Goal: Transaction & Acquisition: Purchase product/service

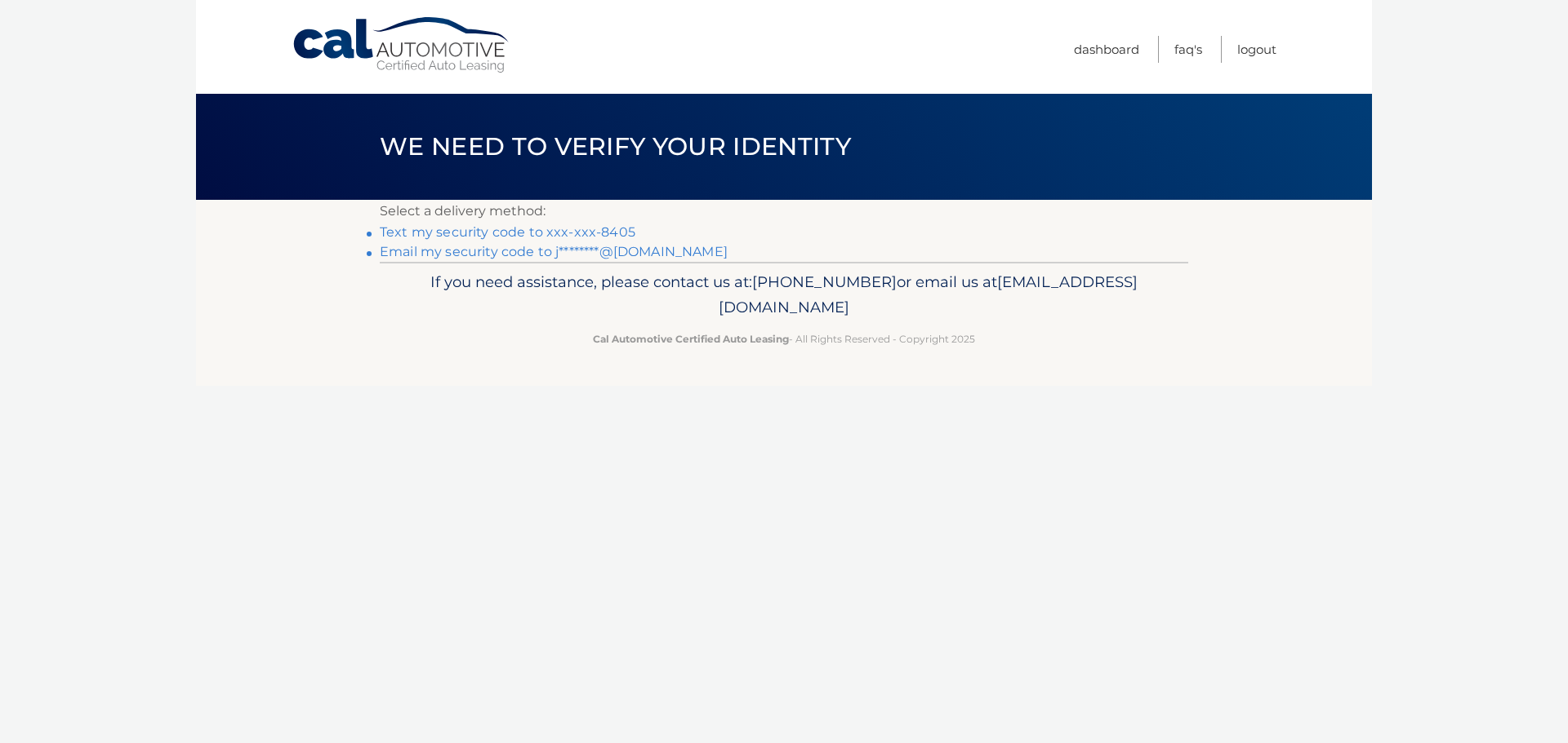
click at [520, 229] on link "Text my security code to xxx-xxx-8405" at bounding box center [508, 232] width 255 height 15
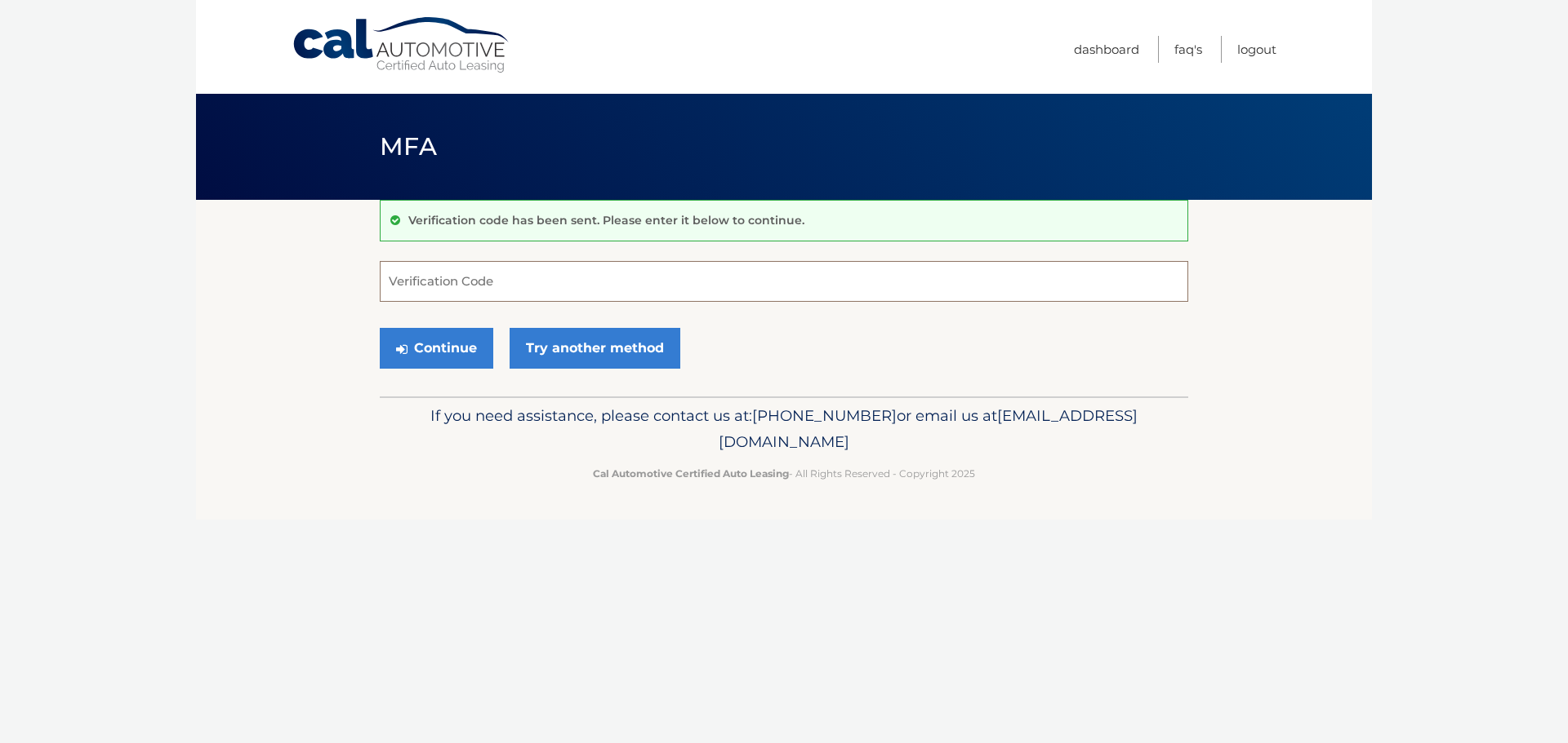
click at [659, 279] on input "Verification Code" at bounding box center [784, 281] width 808 height 41
type input "207752"
click at [463, 339] on button "Continue" at bounding box center [436, 349] width 113 height 41
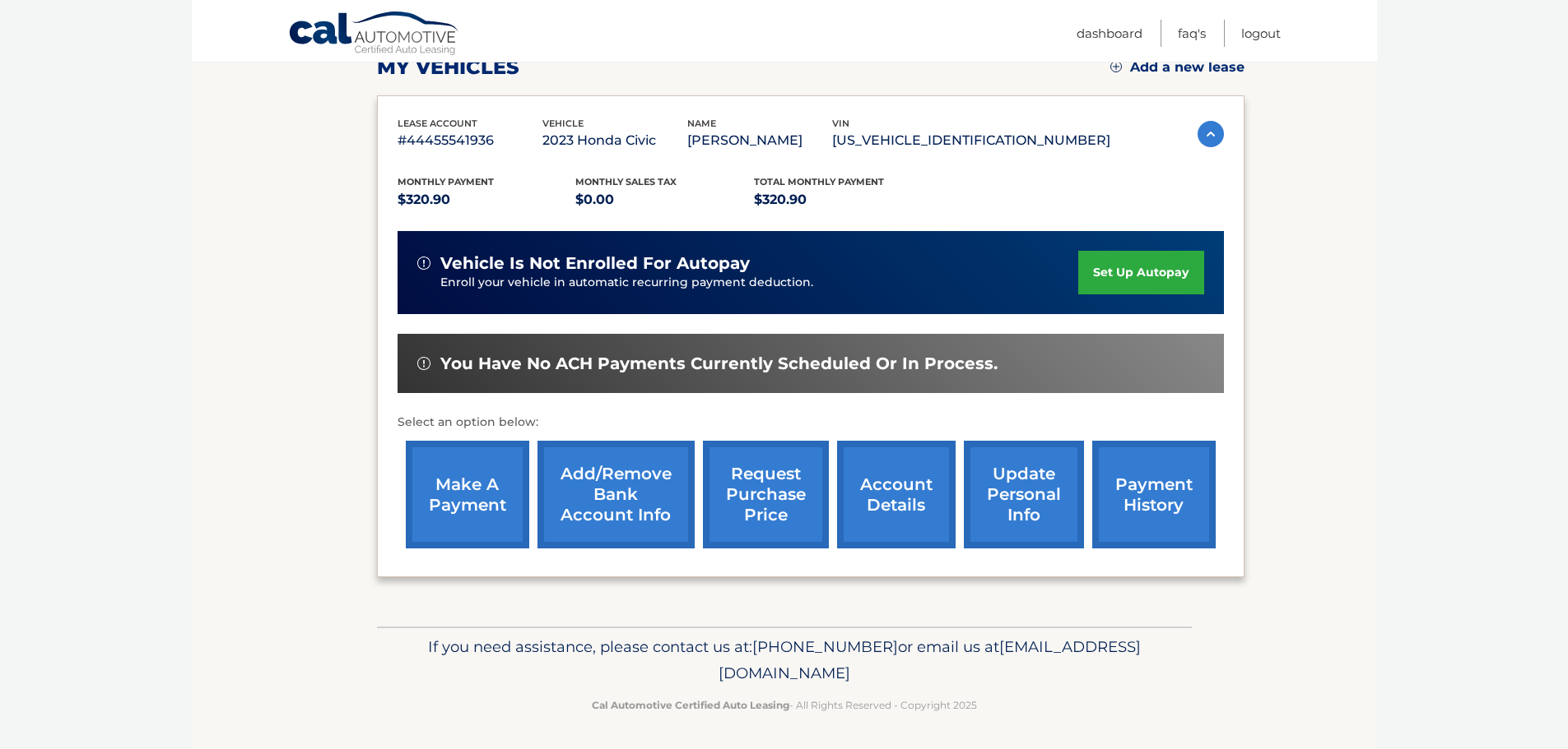
scroll to position [246, 0]
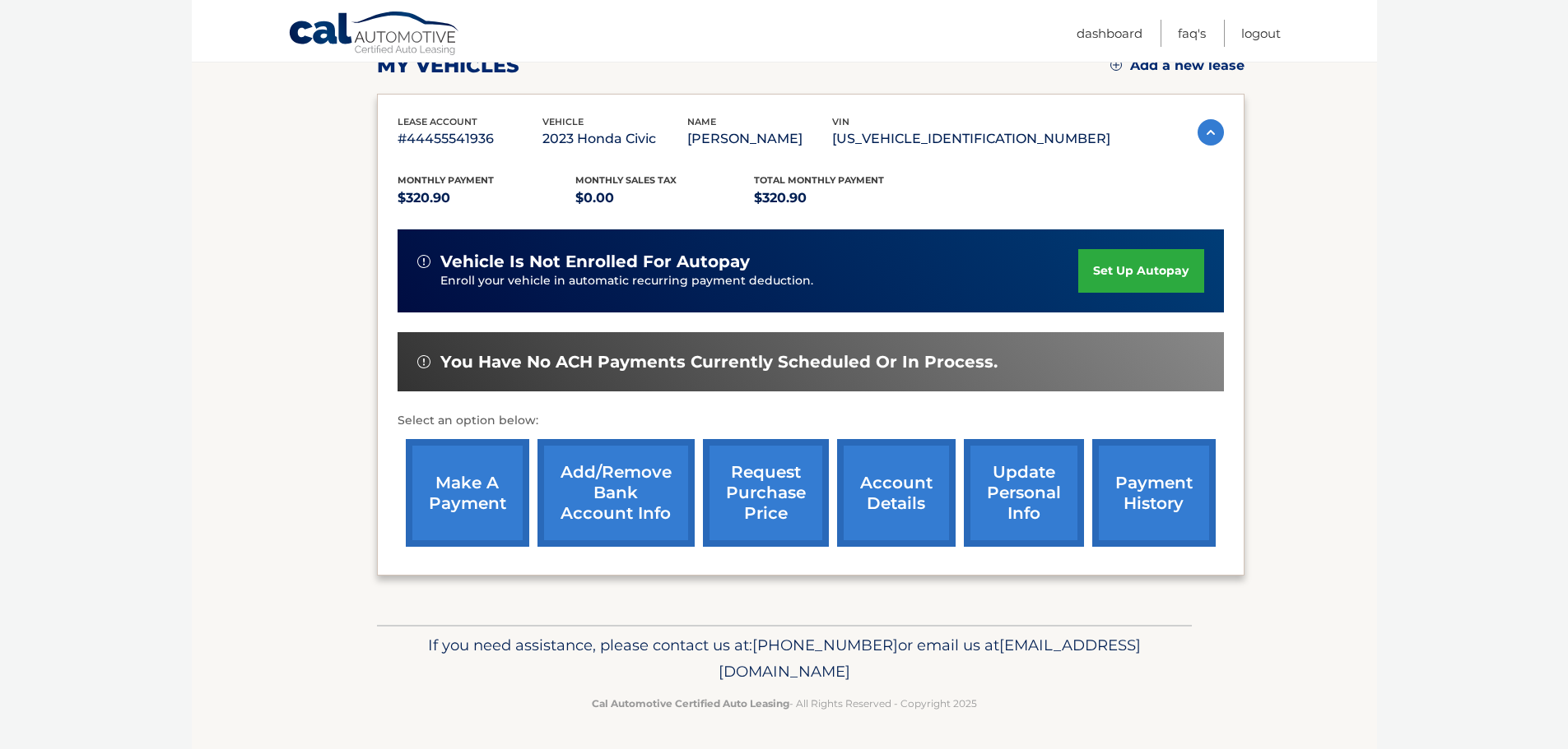
click at [1109, 500] on link "payment history" at bounding box center [1154, 493] width 124 height 108
click at [1124, 498] on link "payment history" at bounding box center [1154, 493] width 124 height 108
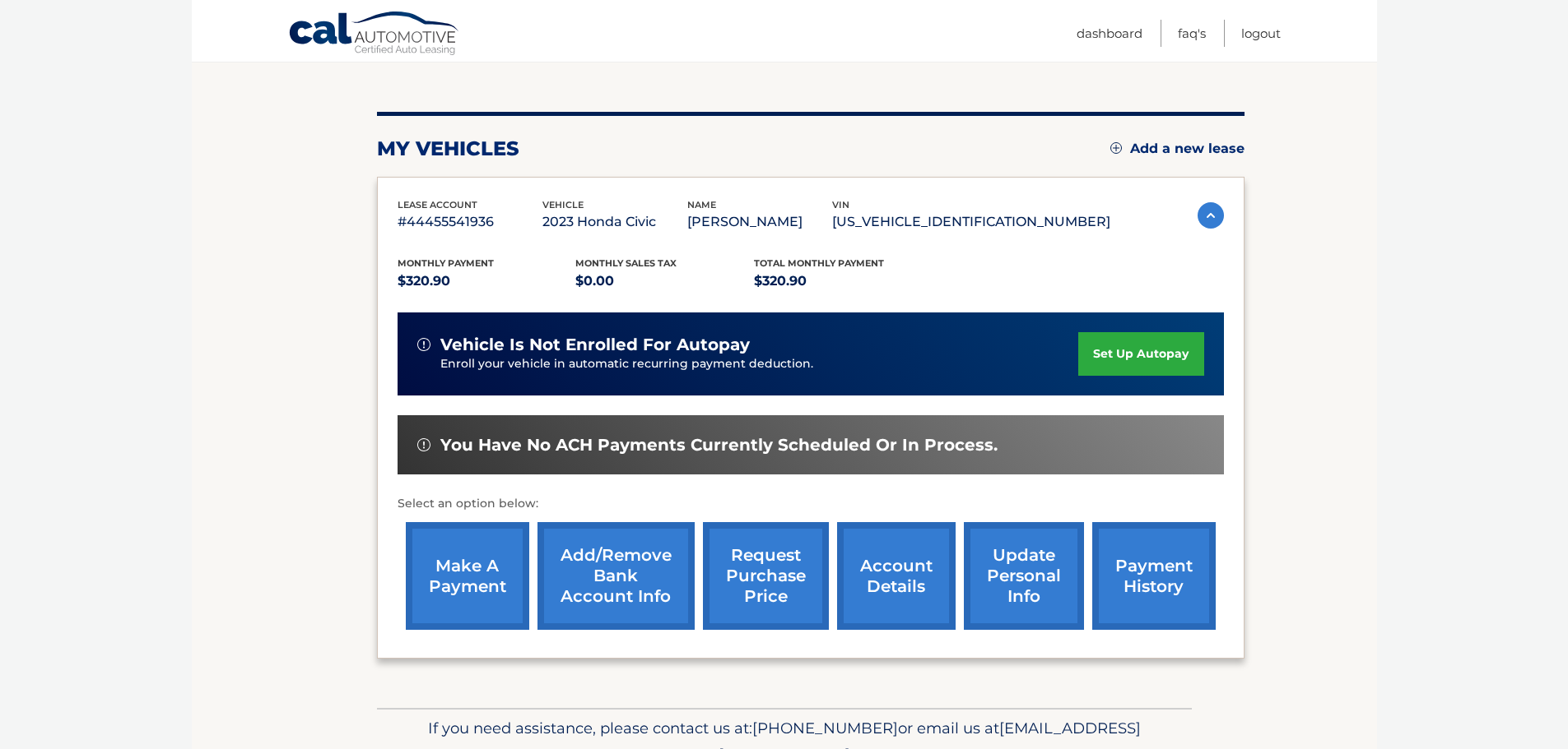
scroll to position [165, 0]
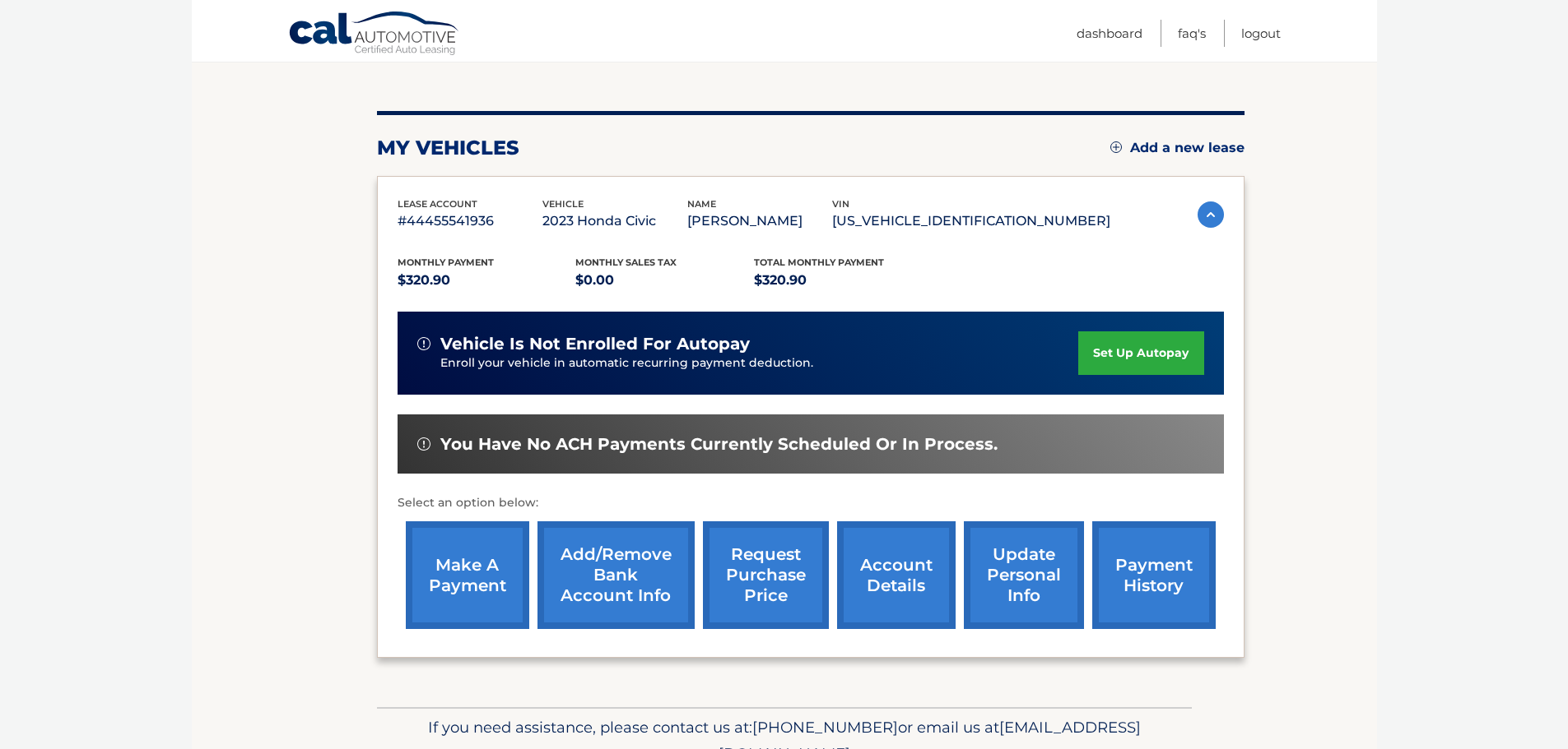
click at [924, 580] on link "account details" at bounding box center [897, 575] width 119 height 108
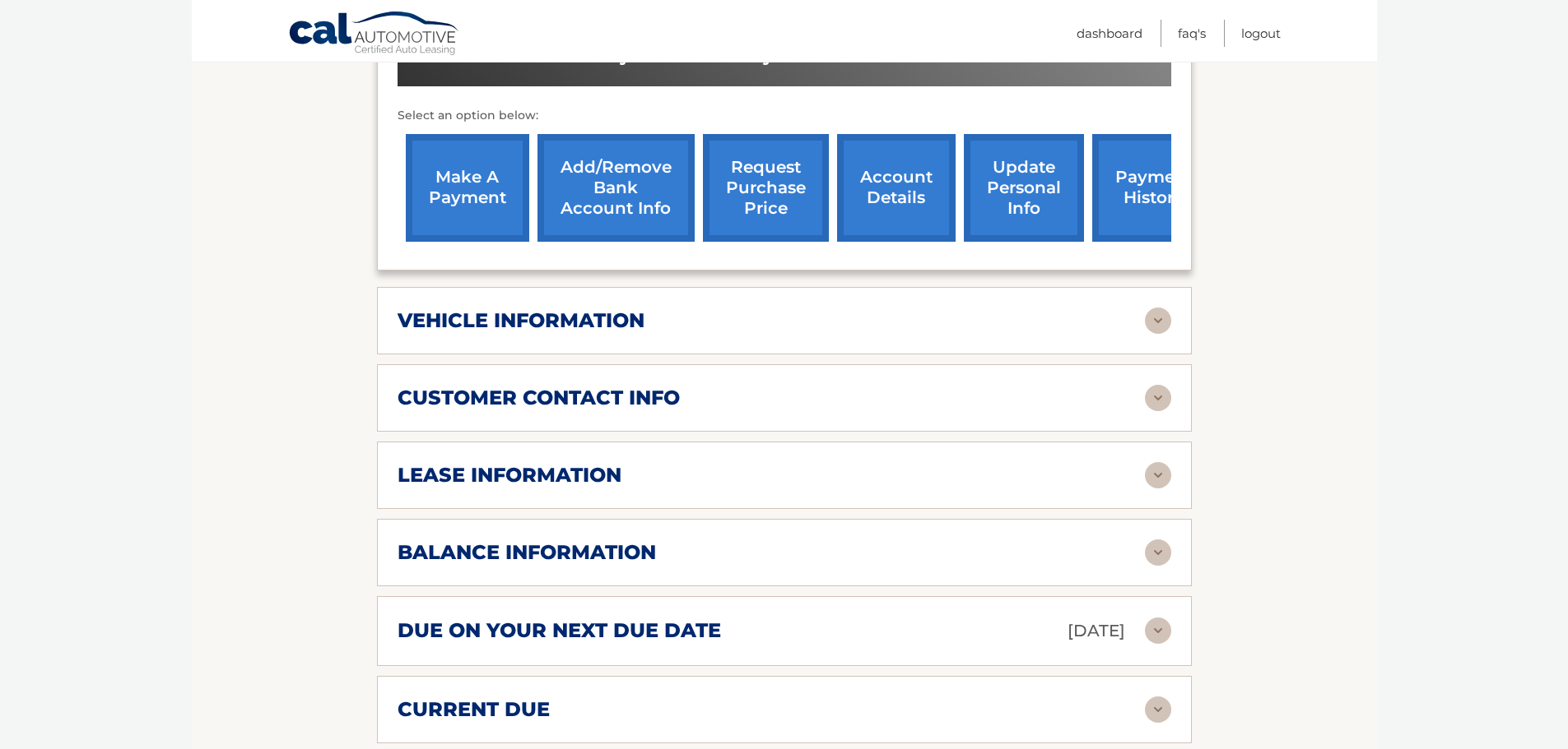
scroll to position [576, 0]
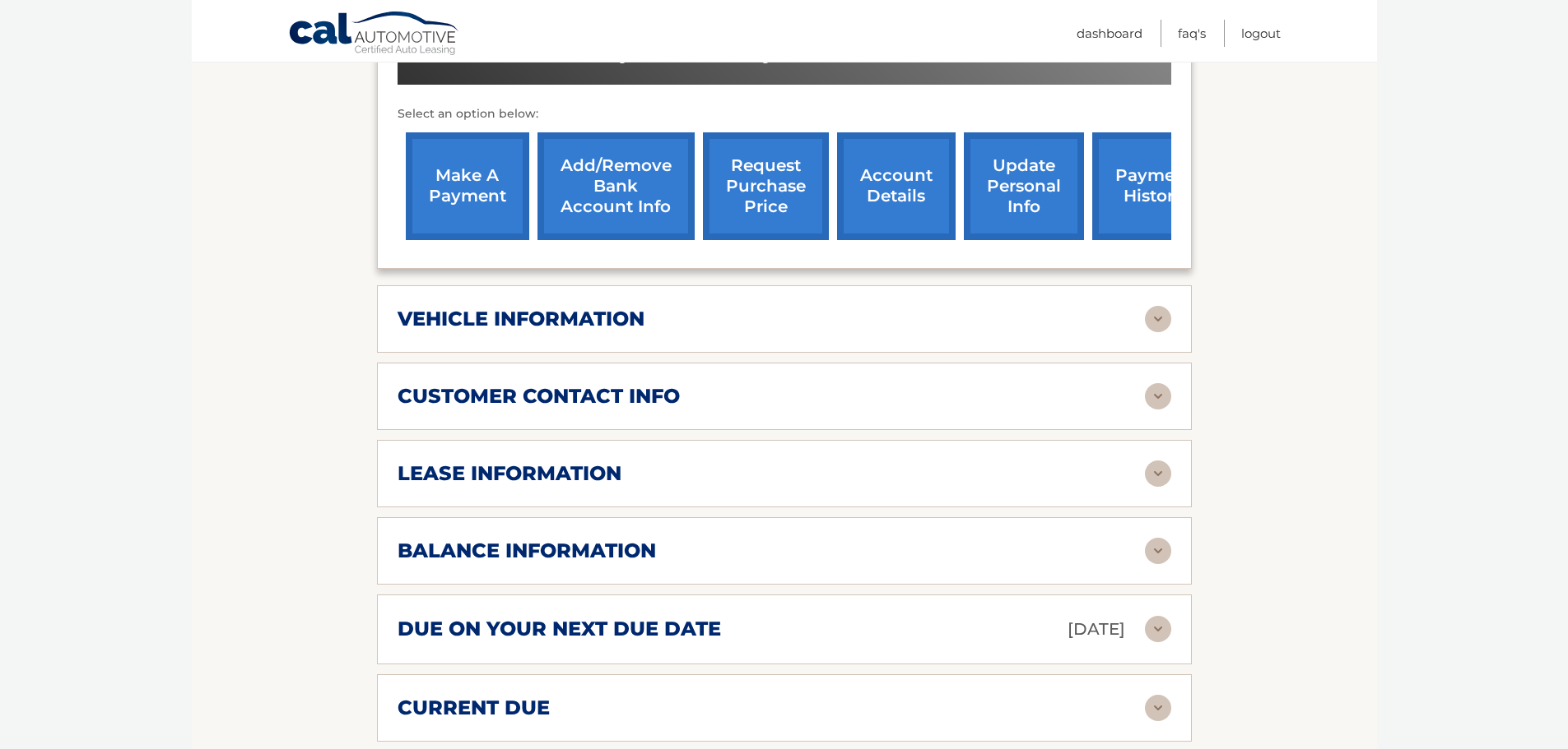
click at [1163, 553] on img at bounding box center [1158, 550] width 26 height 26
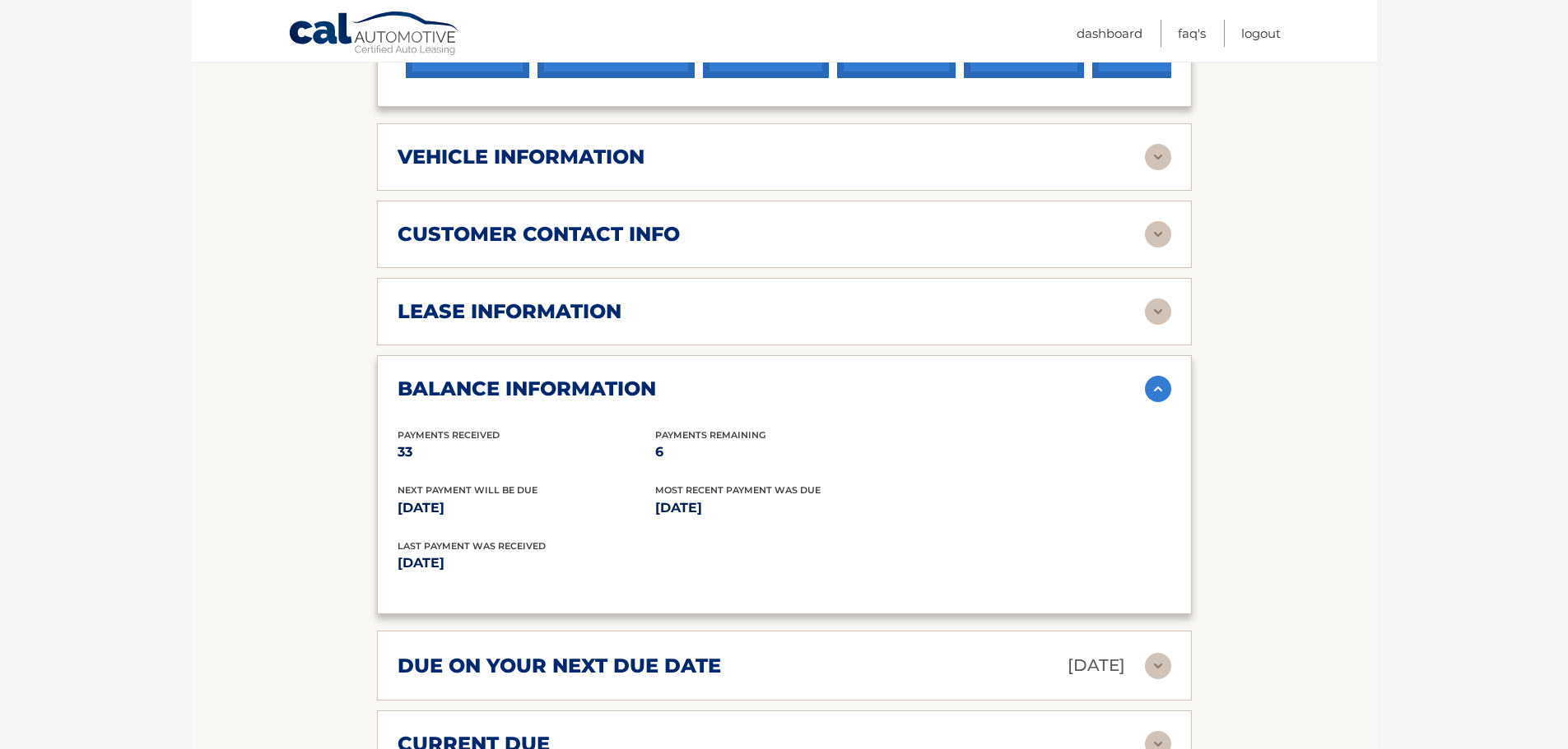
scroll to position [740, 0]
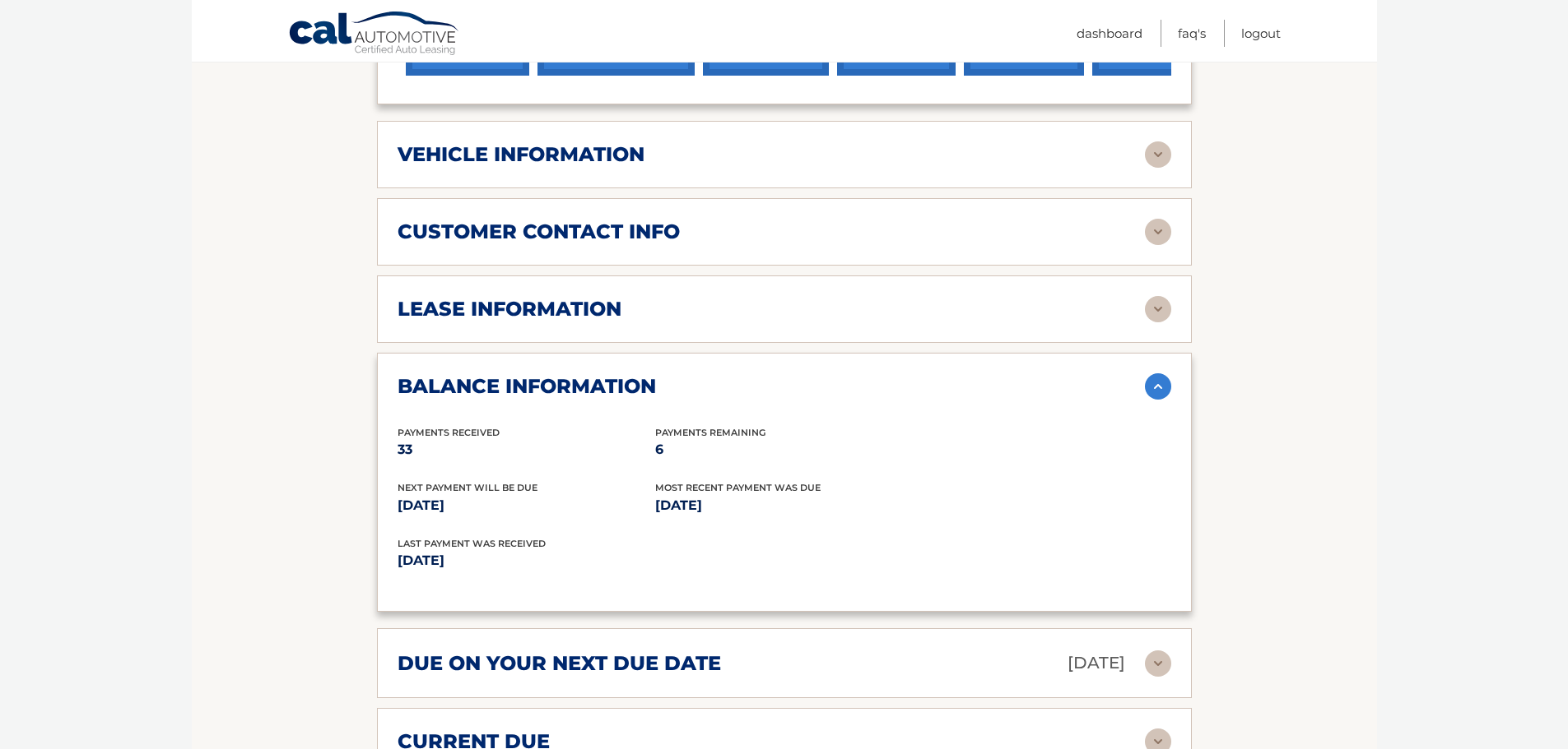
click at [1151, 386] on img at bounding box center [1158, 386] width 26 height 26
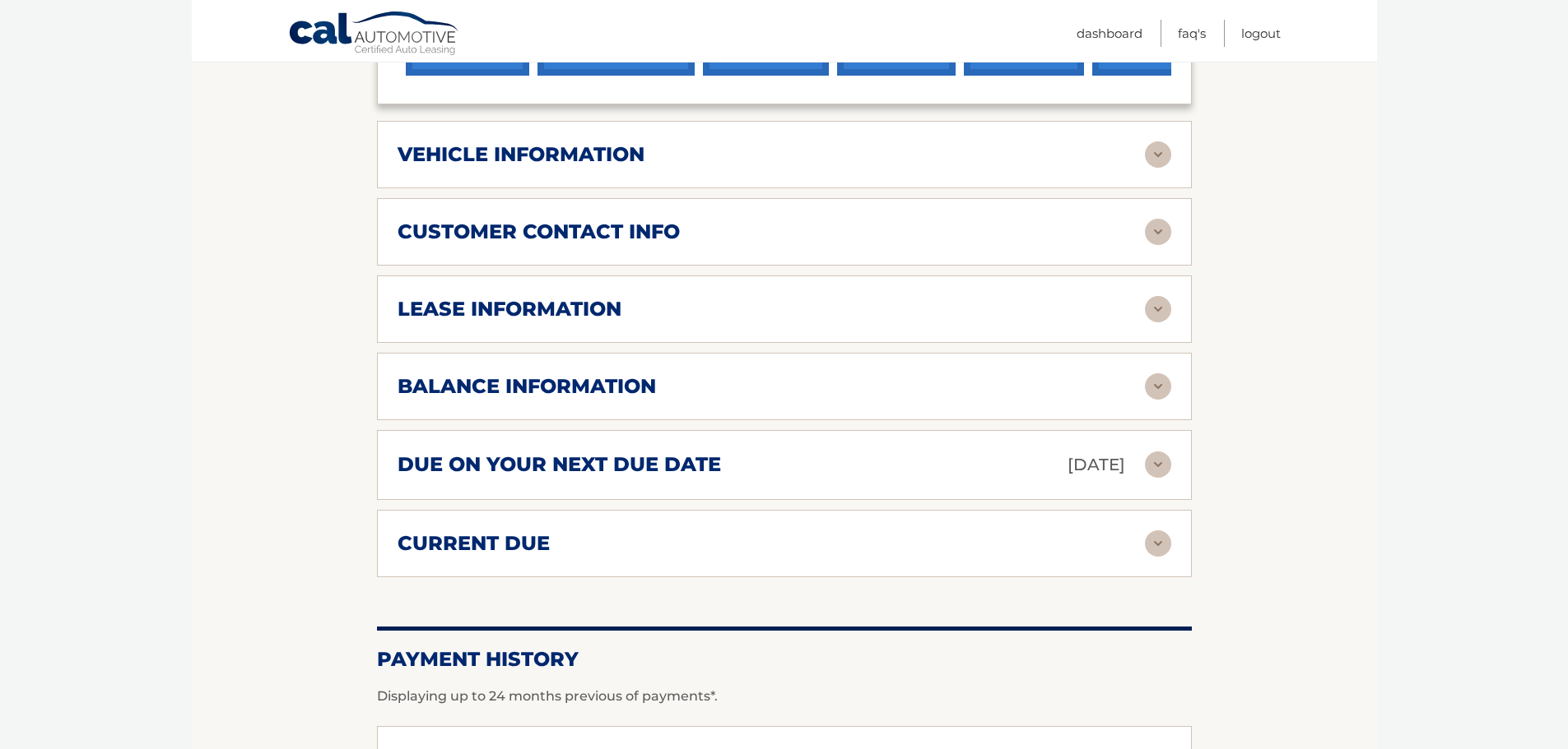
click at [1158, 545] on img at bounding box center [1158, 543] width 26 height 26
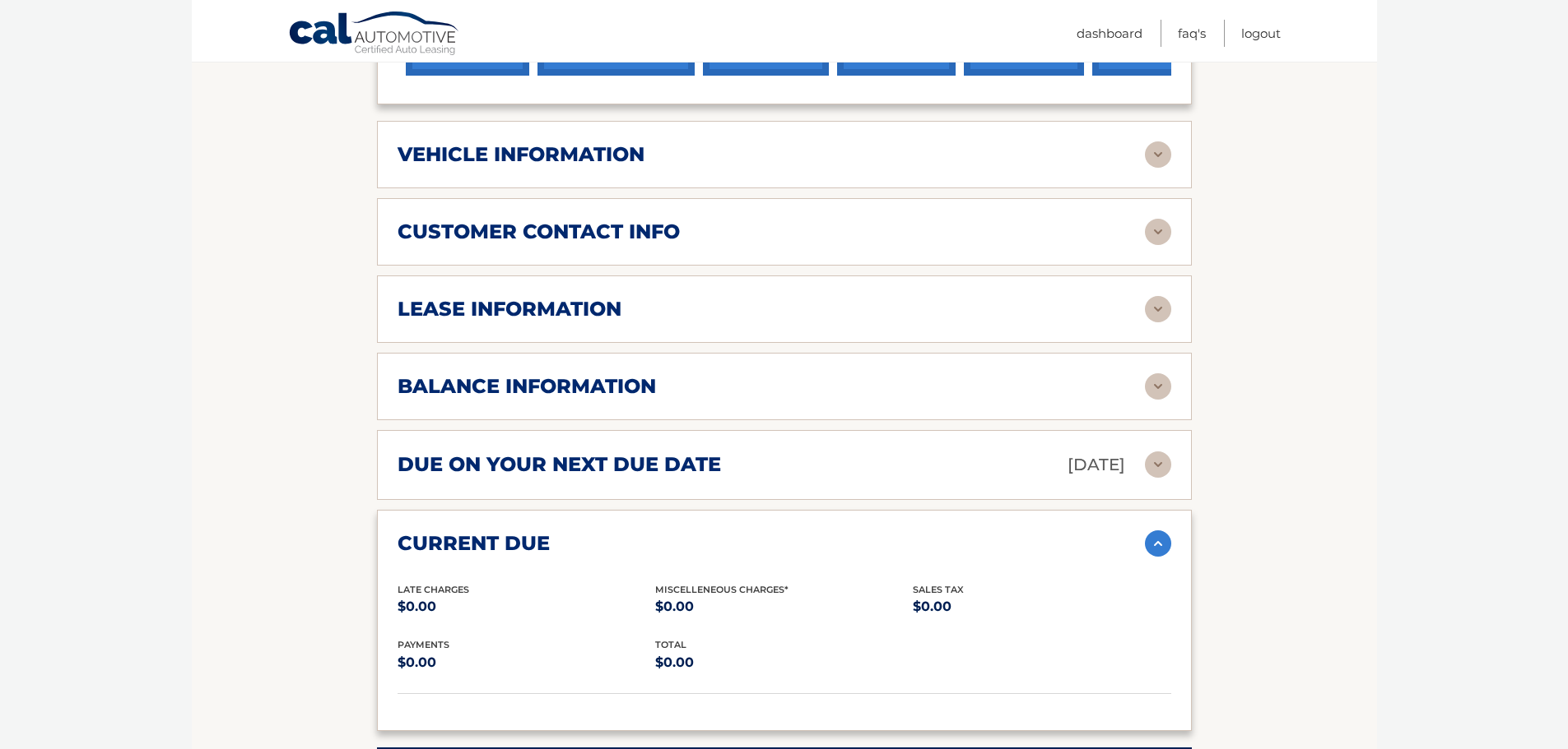
click at [1155, 541] on img at bounding box center [1158, 543] width 26 height 26
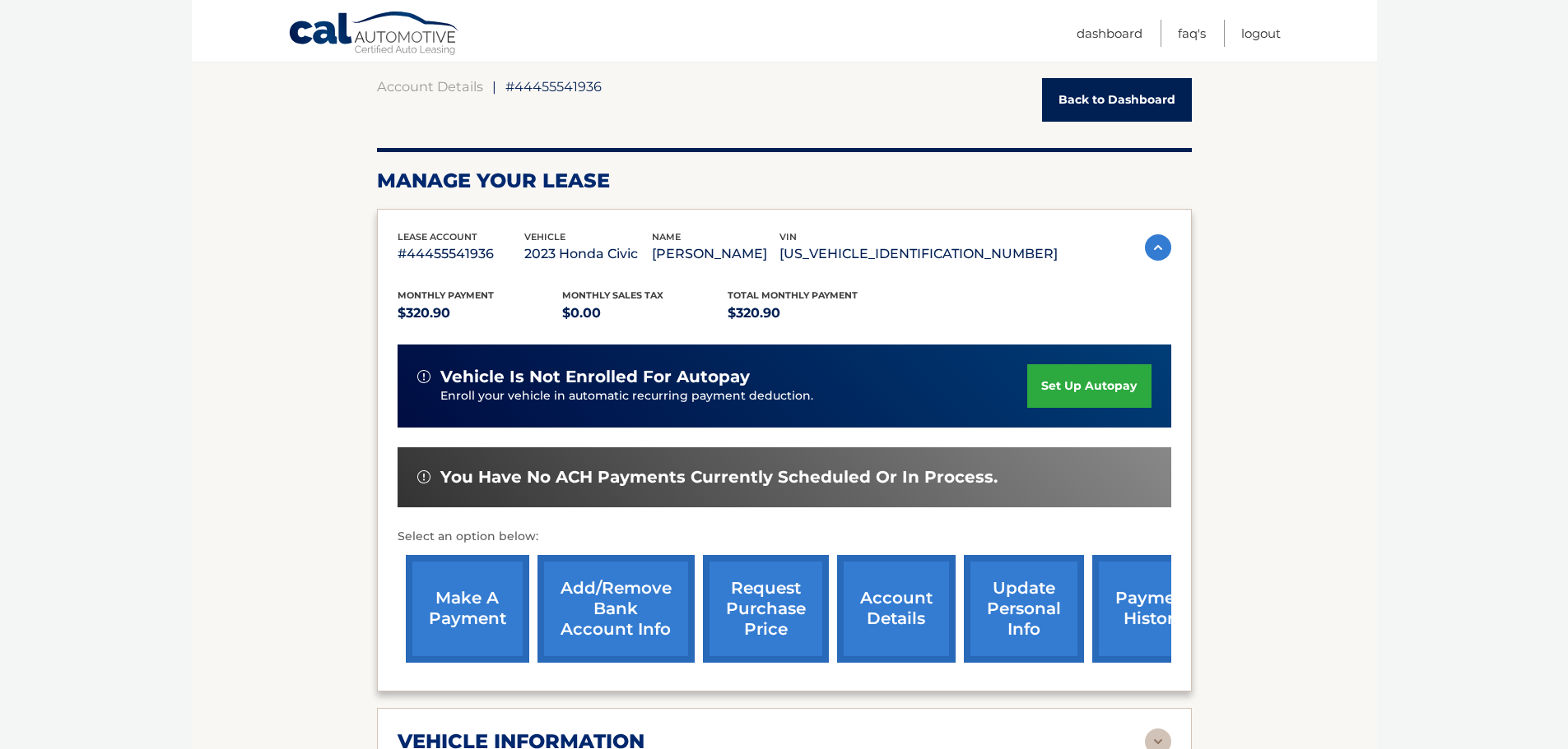
scroll to position [165, 0]
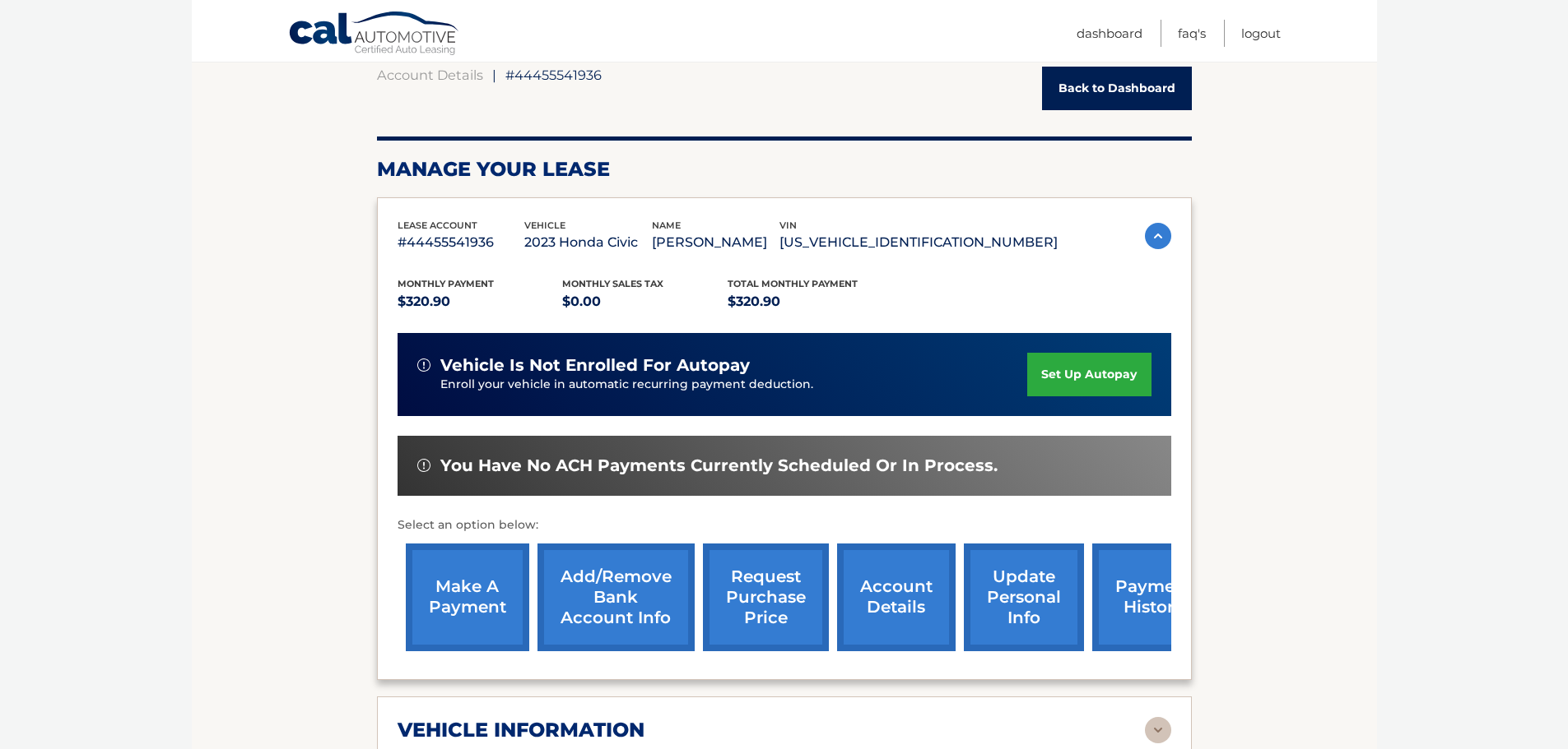
click at [482, 596] on link "make a payment" at bounding box center [467, 597] width 124 height 108
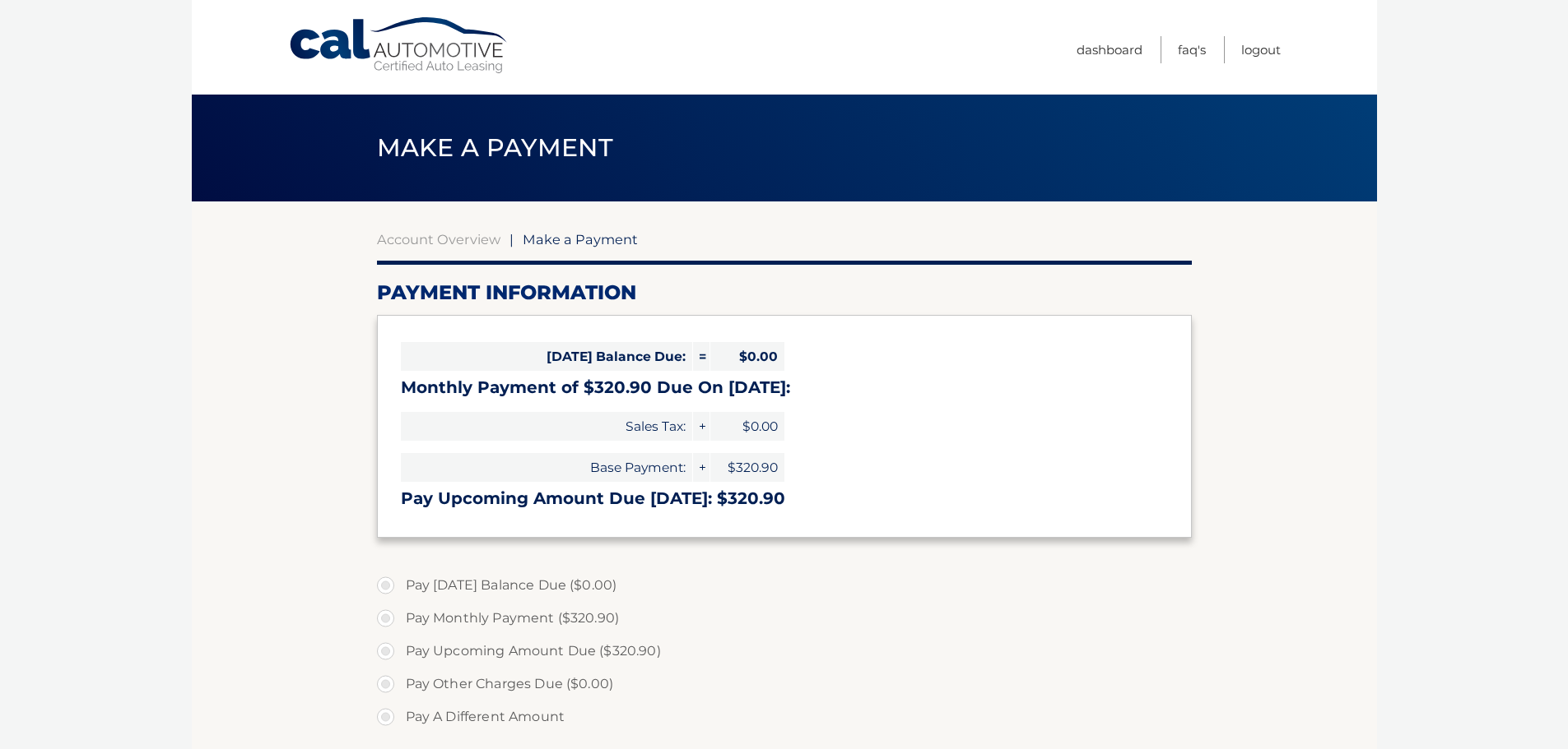
select select "Y2JlZDZjODItYjZiMy00NDliLTgxM2ItMmI5YjQxY2IwYzk5"
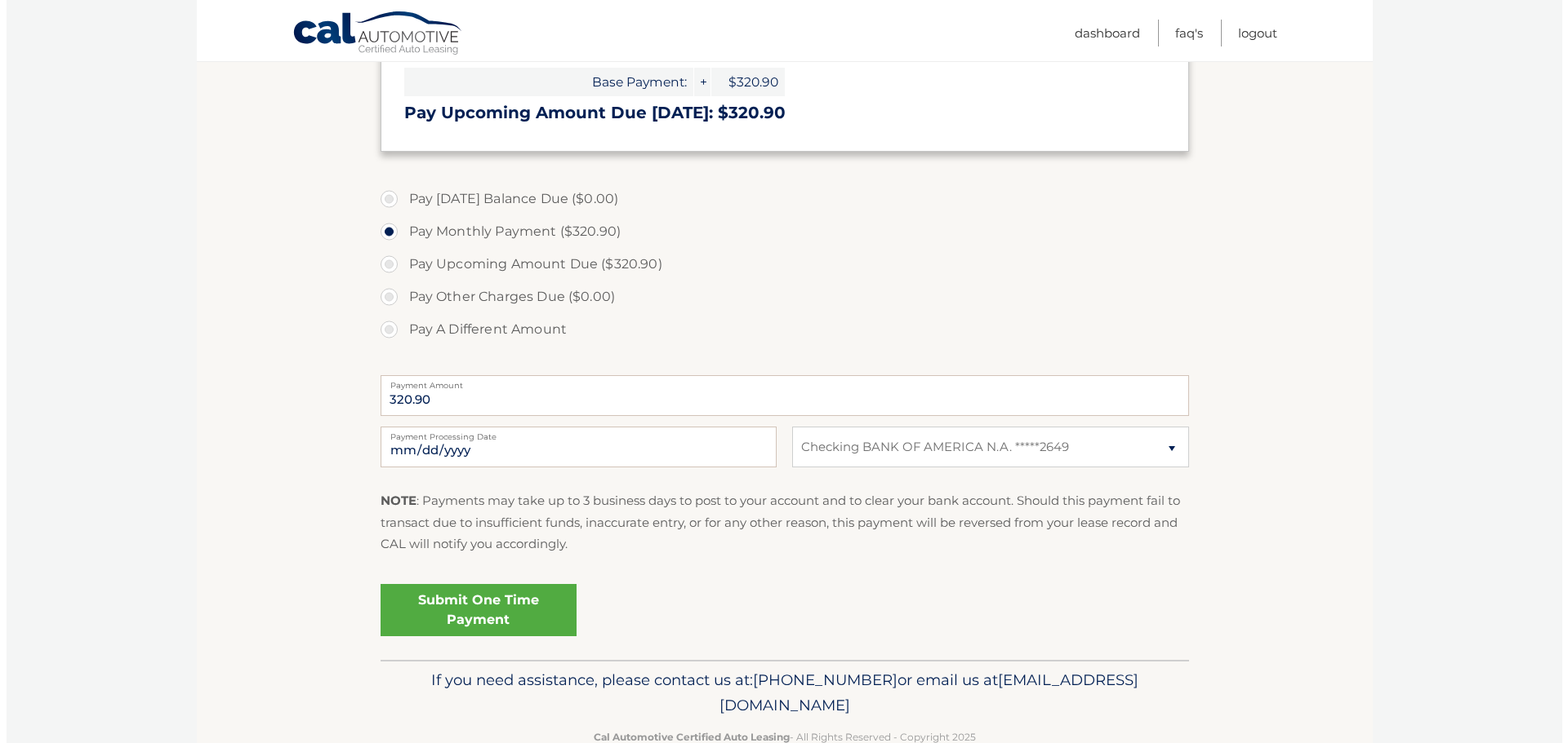
scroll to position [408, 0]
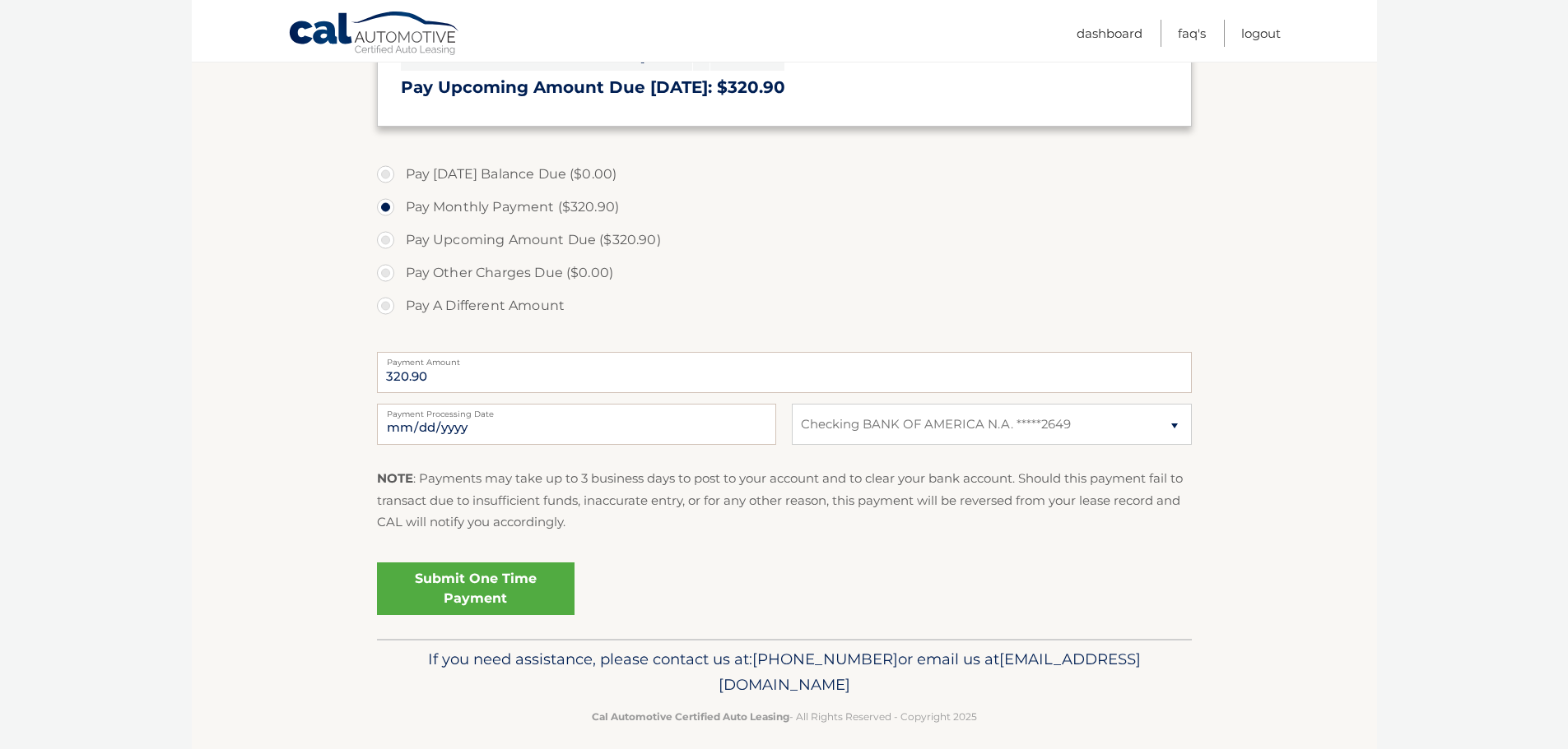
click at [536, 596] on link "Submit One Time Payment" at bounding box center [476, 589] width 198 height 53
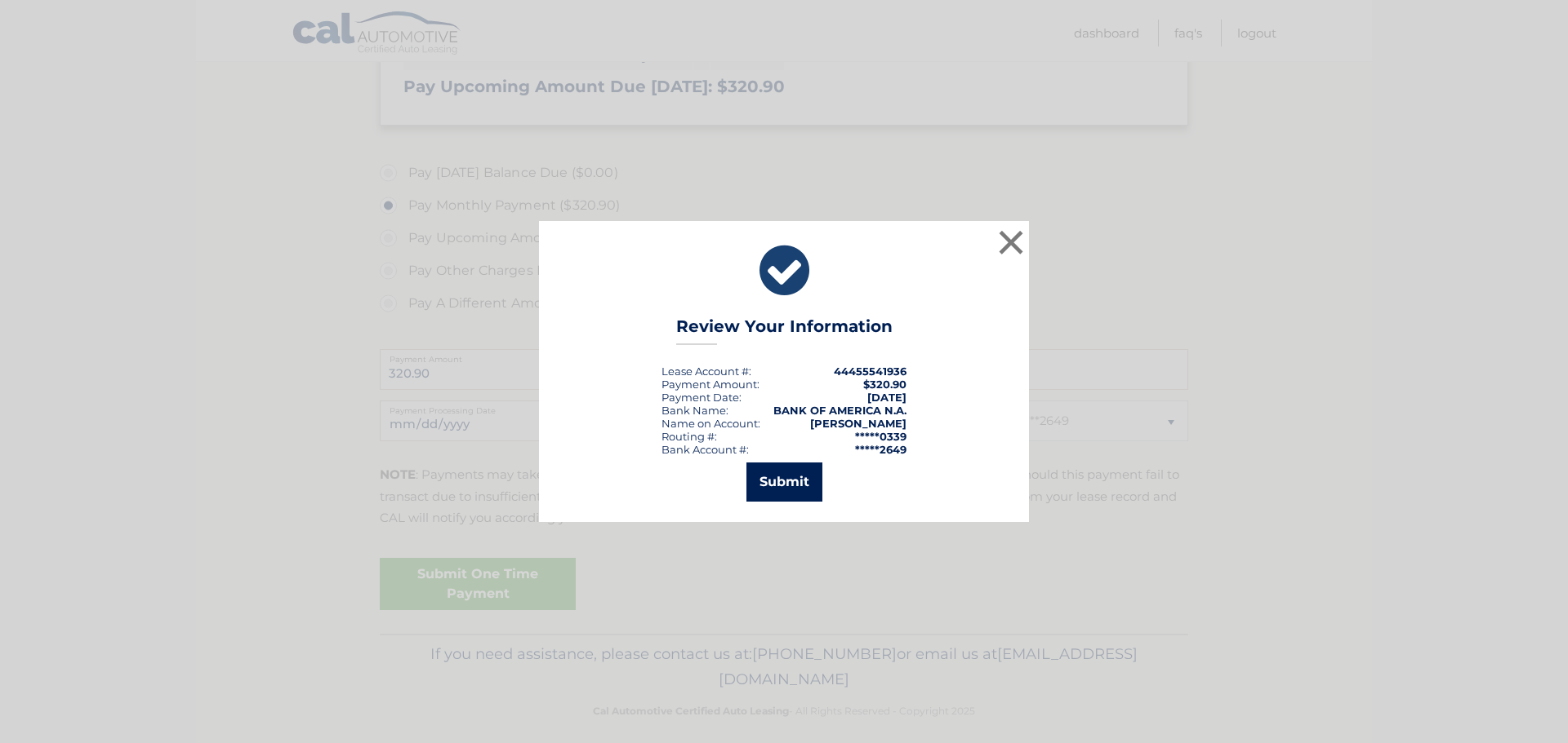
click at [799, 493] on button "Submit" at bounding box center [784, 482] width 76 height 40
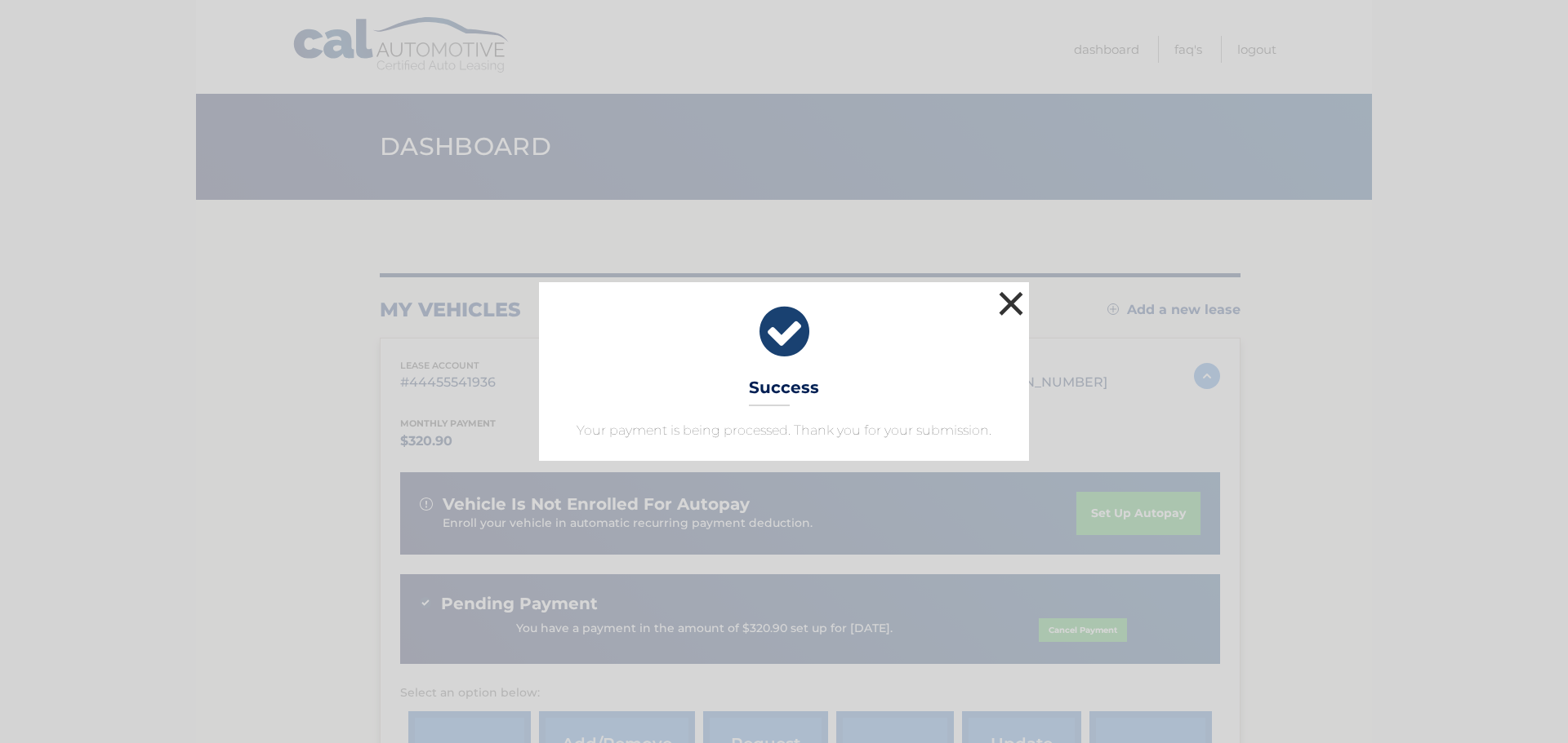
click at [1006, 301] on button "×" at bounding box center [1011, 303] width 33 height 33
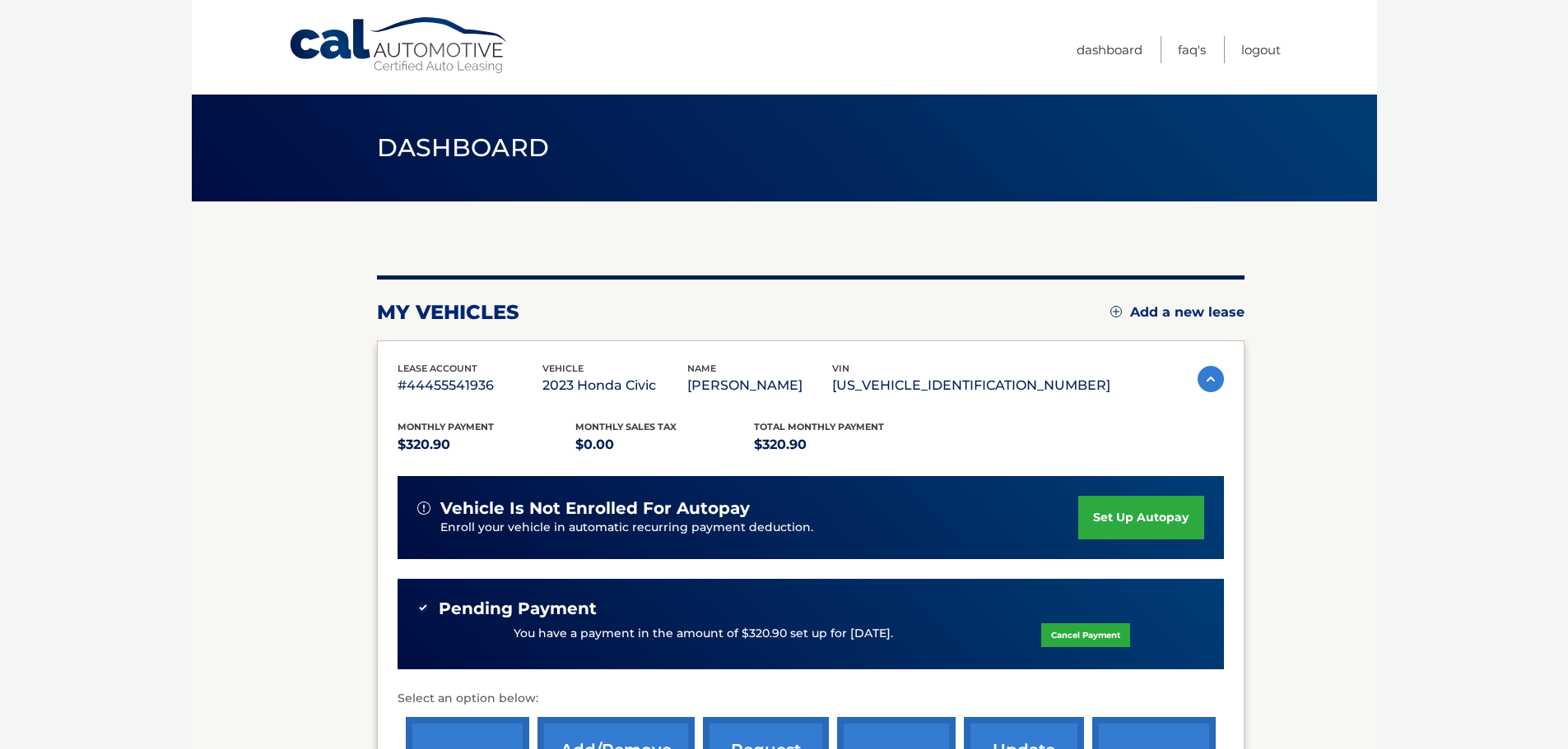
drag, startPoint x: 1363, startPoint y: 322, endPoint x: 1261, endPoint y: 107, distance: 238.0
click at [1363, 319] on section "my vehicles Add a new lease lease account #44455541936 vehicle 2023 Honda Civic…" at bounding box center [784, 552] width 1185 height 701
click at [1263, 55] on link "Logout" at bounding box center [1261, 50] width 40 height 27
